Goal: Download file/media

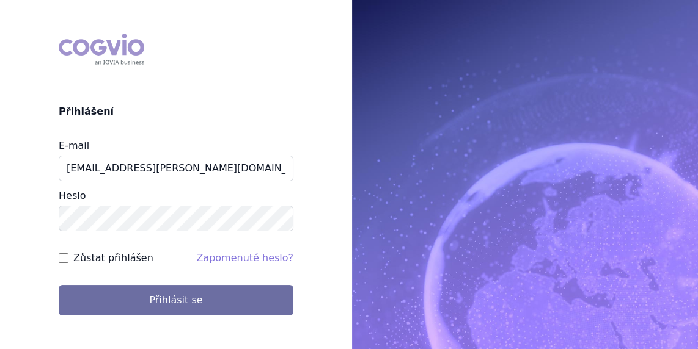
type input "[EMAIL_ADDRESS][PERSON_NAME][DOMAIN_NAME]"
click at [63, 259] on input "Zůstat přihlášen" at bounding box center [64, 258] width 10 height 10
checkbox input "true"
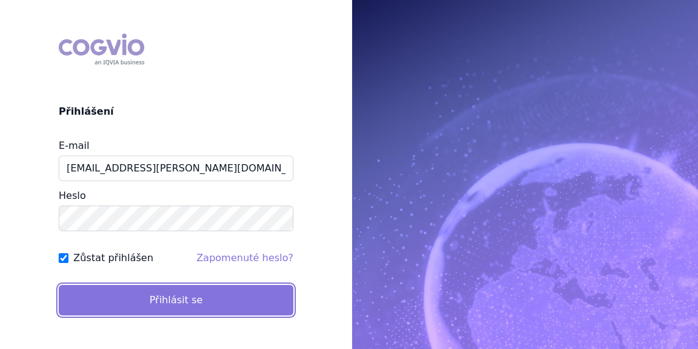
click at [161, 294] on button "Přihlásit se" at bounding box center [176, 300] width 235 height 31
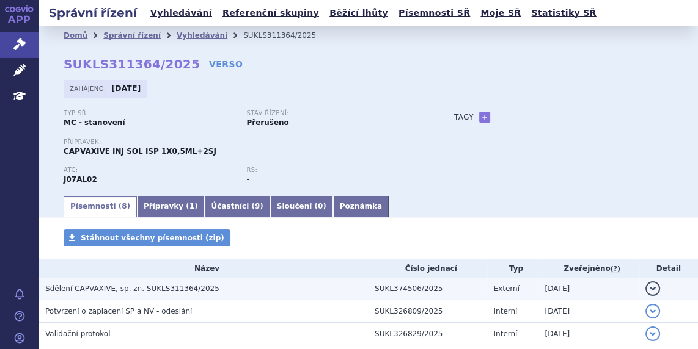
scroll to position [129, 0]
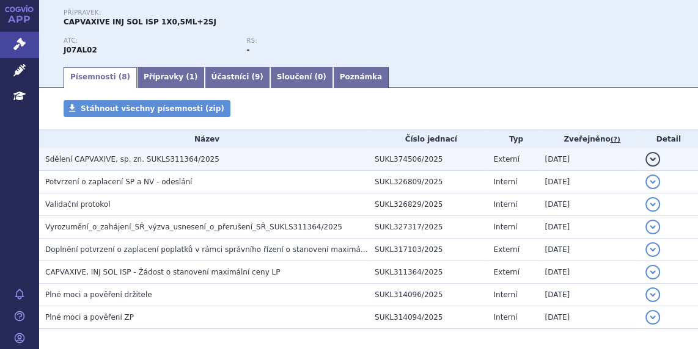
click at [108, 161] on span "Sdělení CAPVAXIVE, sp. zn. SUKLS311364/2025" at bounding box center [132, 159] width 174 height 9
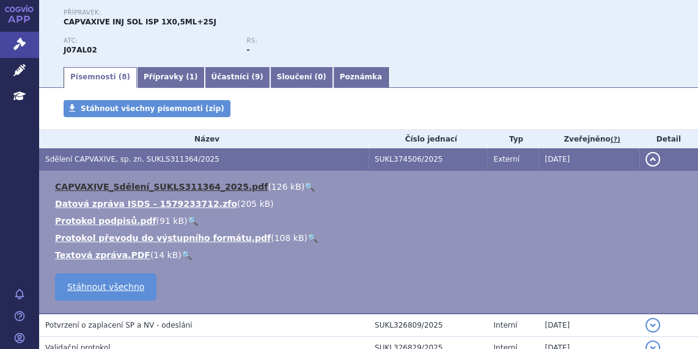
click at [106, 186] on link "CAPVAXIVE_Sdělení_SUKLS311364_2025.pdf" at bounding box center [161, 187] width 213 height 10
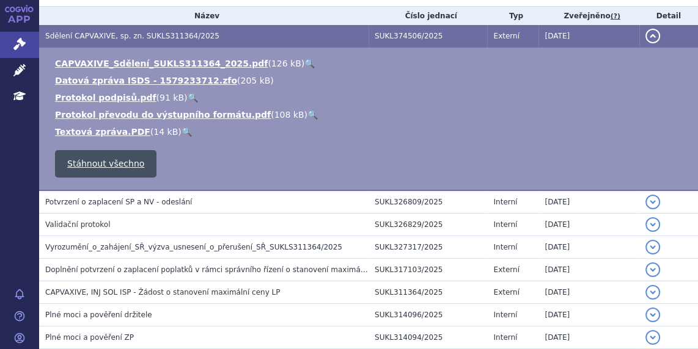
scroll to position [259, 0]
